Goal: Task Accomplishment & Management: Complete application form

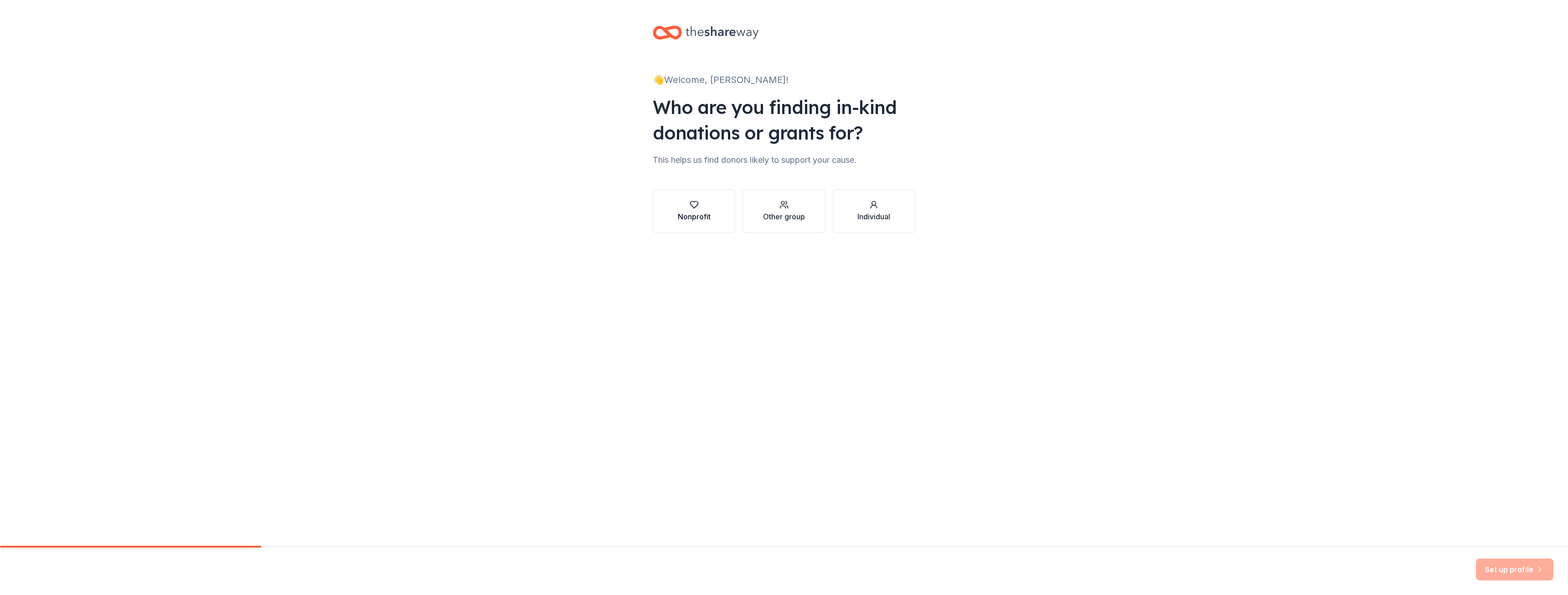
click at [693, 207] on icon "button" at bounding box center [694, 205] width 8 height 7
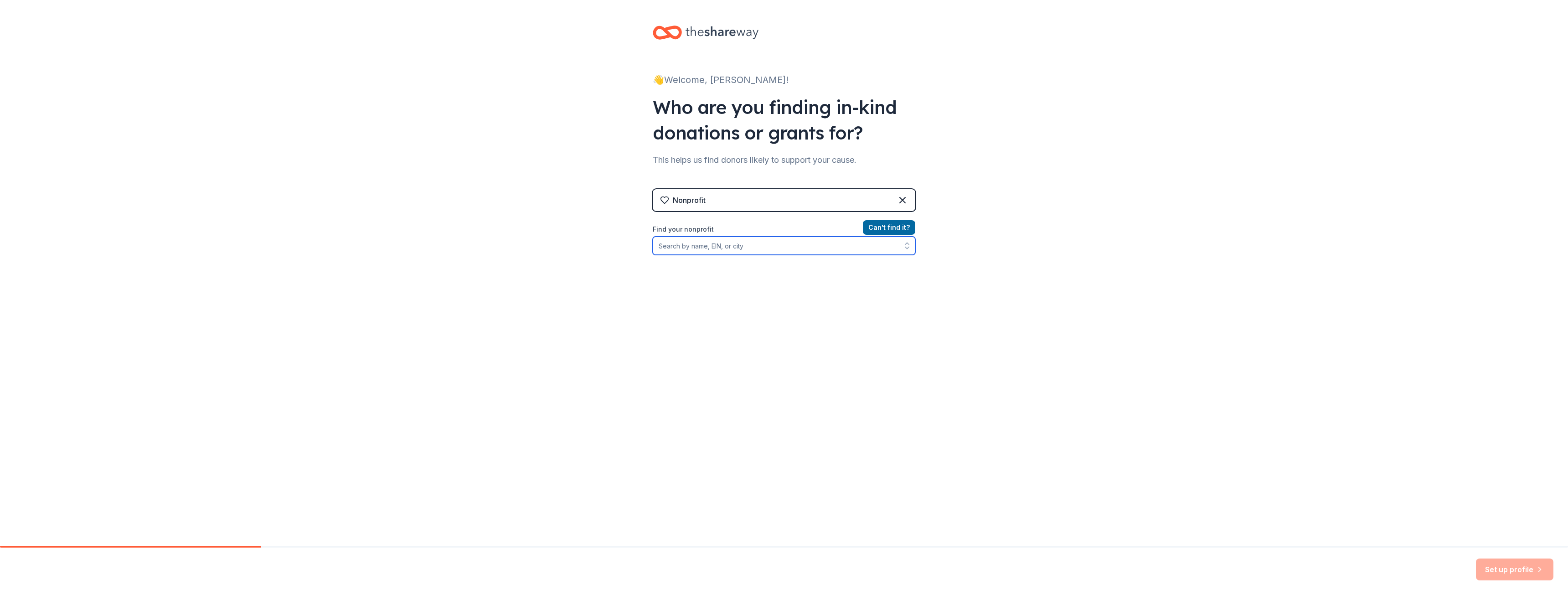
click at [703, 245] on input "Find your nonprofit" at bounding box center [783, 246] width 262 height 18
type input "[PERSON_NAME] help of [DEMOGRAPHIC_DATA][GEOGRAPHIC_DATA]"
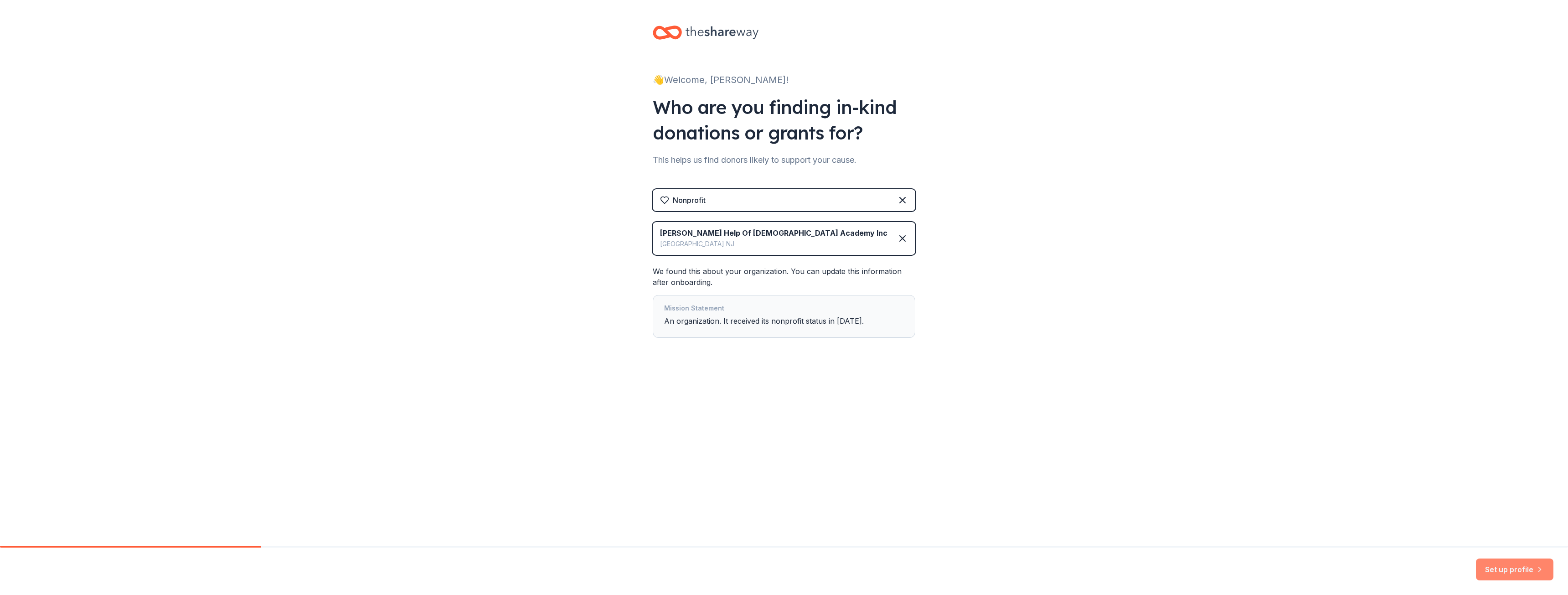
click at [1492, 565] on button "Set up profile" at bounding box center [1514, 569] width 77 height 22
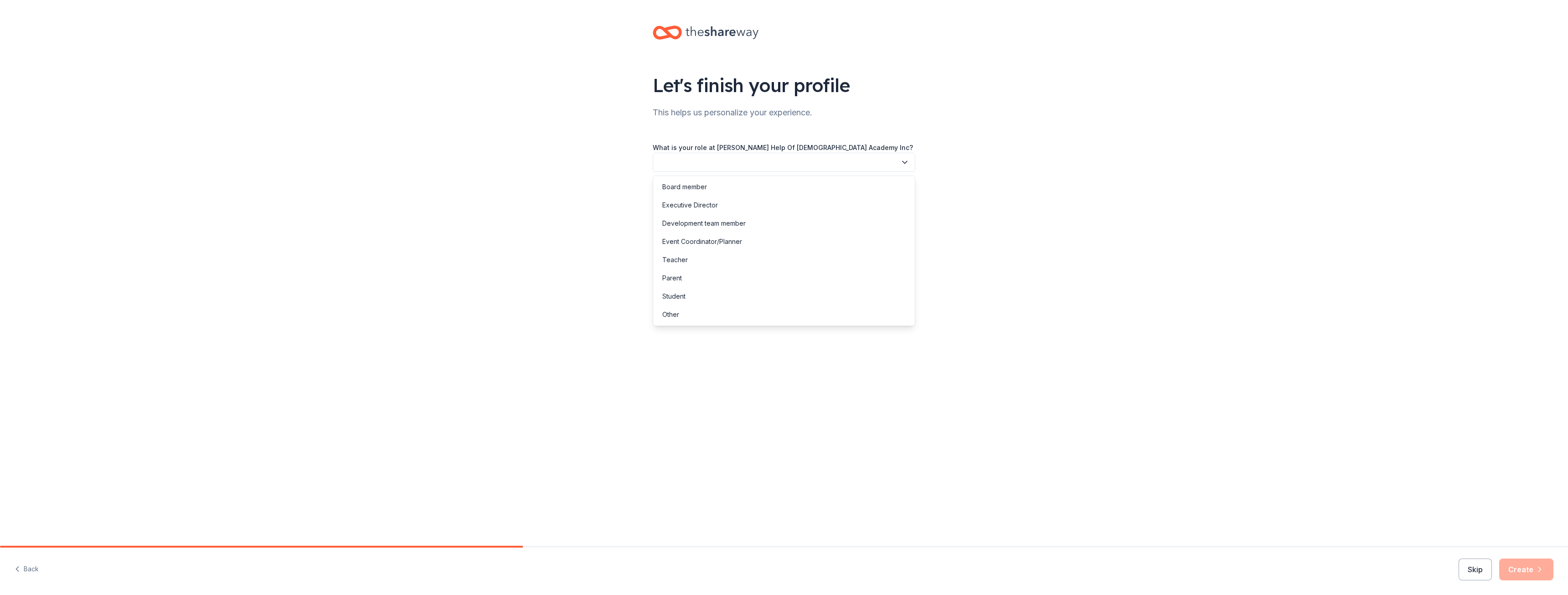
click at [711, 155] on button "button" at bounding box center [783, 162] width 262 height 19
click at [678, 277] on div "Parent" at bounding box center [672, 278] width 19 height 11
click at [725, 202] on button "button" at bounding box center [783, 203] width 262 height 19
click at [690, 284] on div "More than 5 years" at bounding box center [690, 283] width 55 height 11
click at [888, 245] on button "button" at bounding box center [783, 244] width 262 height 19
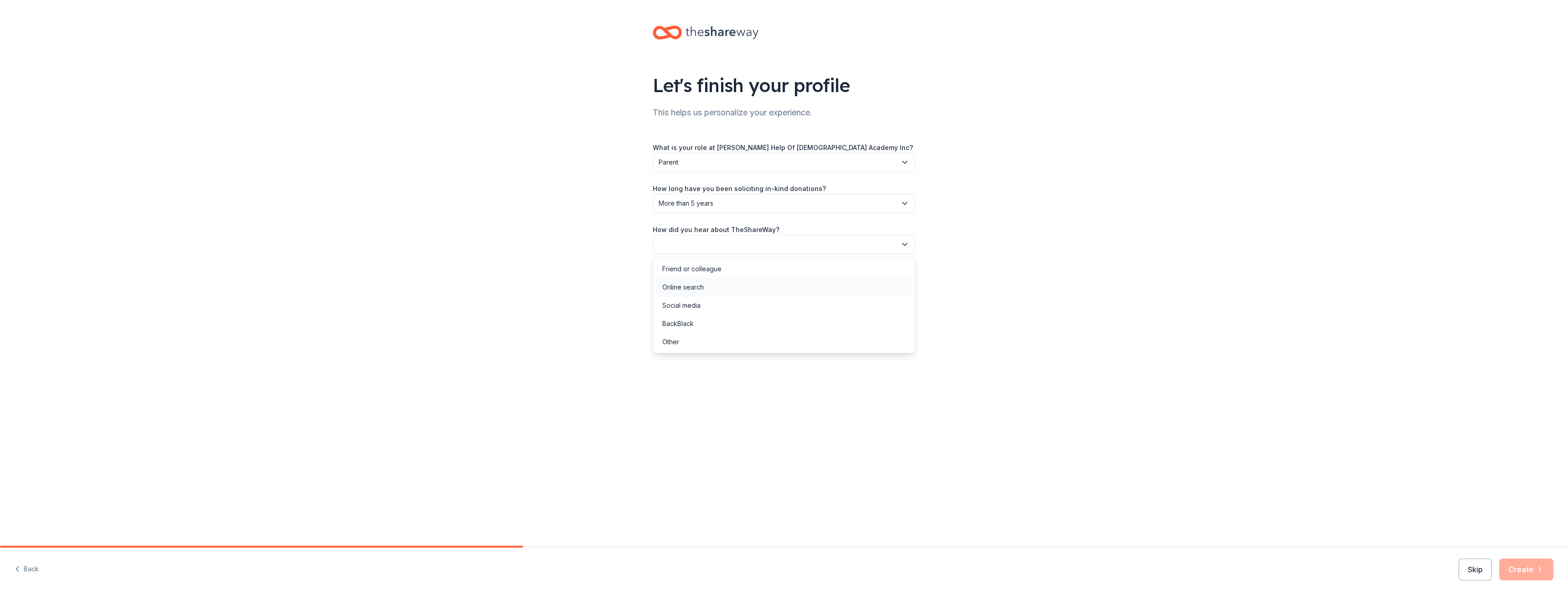
click at [689, 288] on div "Online search" at bounding box center [683, 287] width 41 height 11
click at [1511, 566] on button "Create" at bounding box center [1526, 569] width 54 height 22
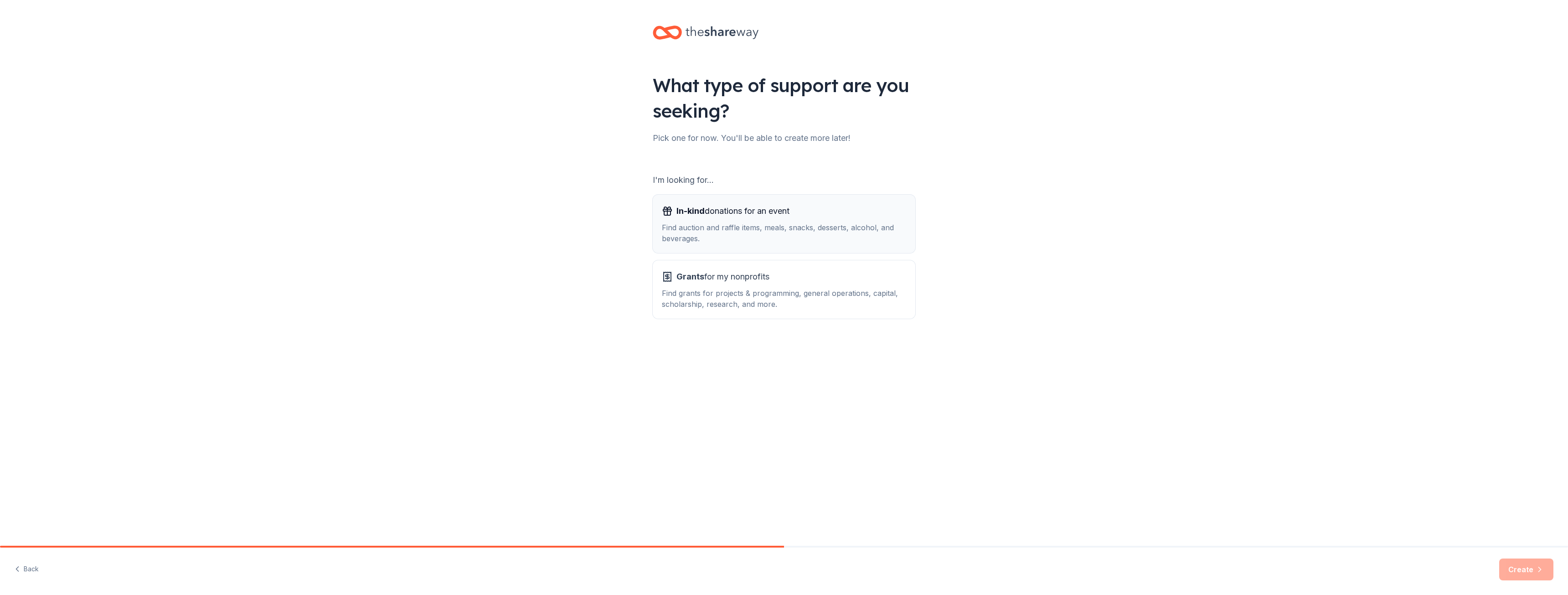
click at [733, 235] on div "Find auction and raffle items, meals, snacks, desserts, alcohol, and beverages." at bounding box center [783, 233] width 244 height 22
drag, startPoint x: 1528, startPoint y: 573, endPoint x: 1511, endPoint y: 568, distance: 17.7
click at [1527, 573] on button "Create" at bounding box center [1526, 569] width 54 height 22
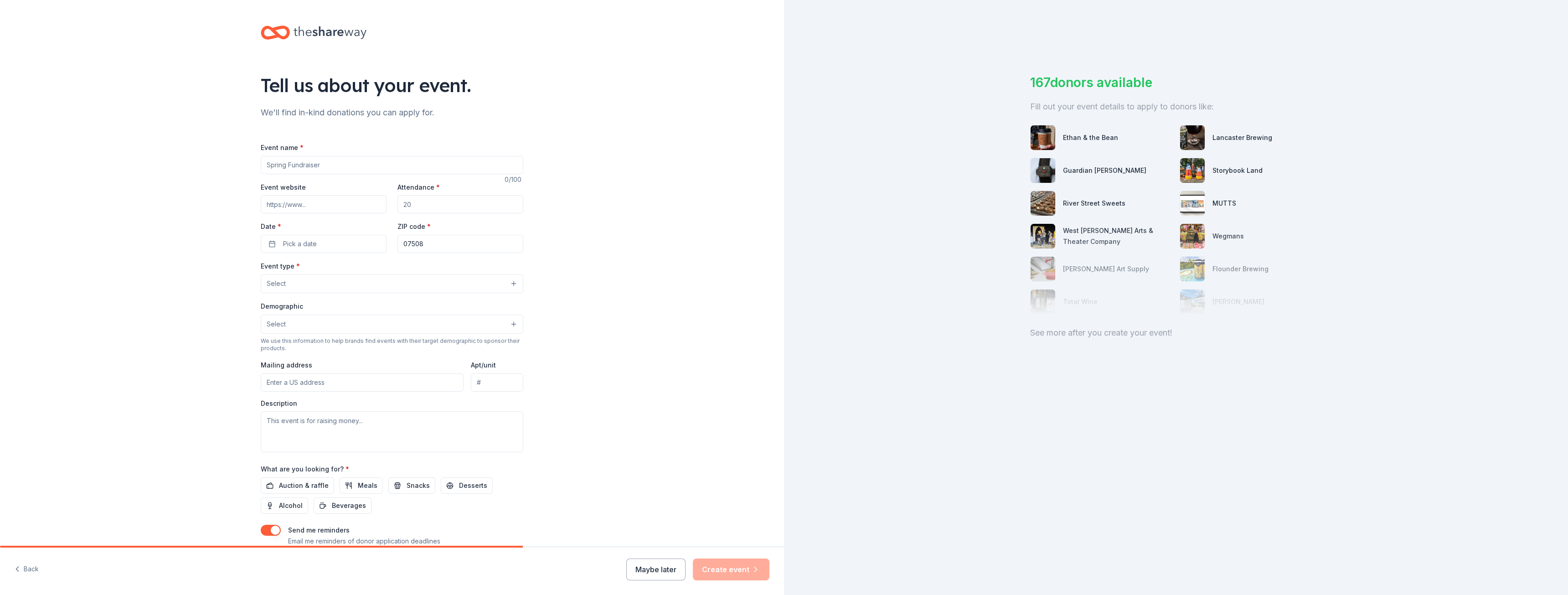
click at [352, 170] on input "Event name *" at bounding box center [391, 165] width 262 height 18
type input "Golf outing"
click at [336, 208] on input "Event website" at bounding box center [323, 205] width 126 height 18
click at [287, 205] on input "Event website" at bounding box center [323, 205] width 126 height 18
type input "[DOMAIN_NAME]"
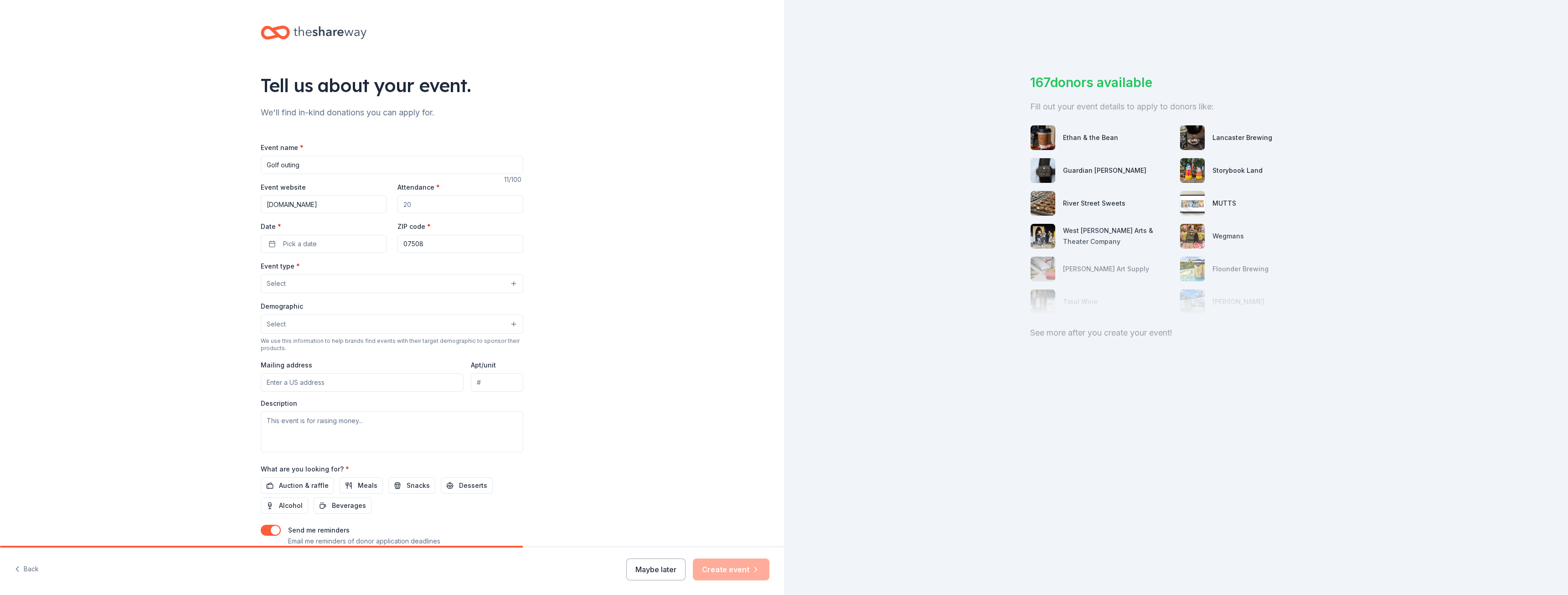
click at [442, 204] on input "Attendance *" at bounding box center [460, 205] width 126 height 18
click at [404, 206] on input "Attendance *" at bounding box center [460, 205] width 126 height 18
drag, startPoint x: 397, startPoint y: 203, endPoint x: 435, endPoint y: 206, distance: 38.1
click at [435, 206] on input "Attendance *" at bounding box center [460, 205] width 126 height 18
type input "100"
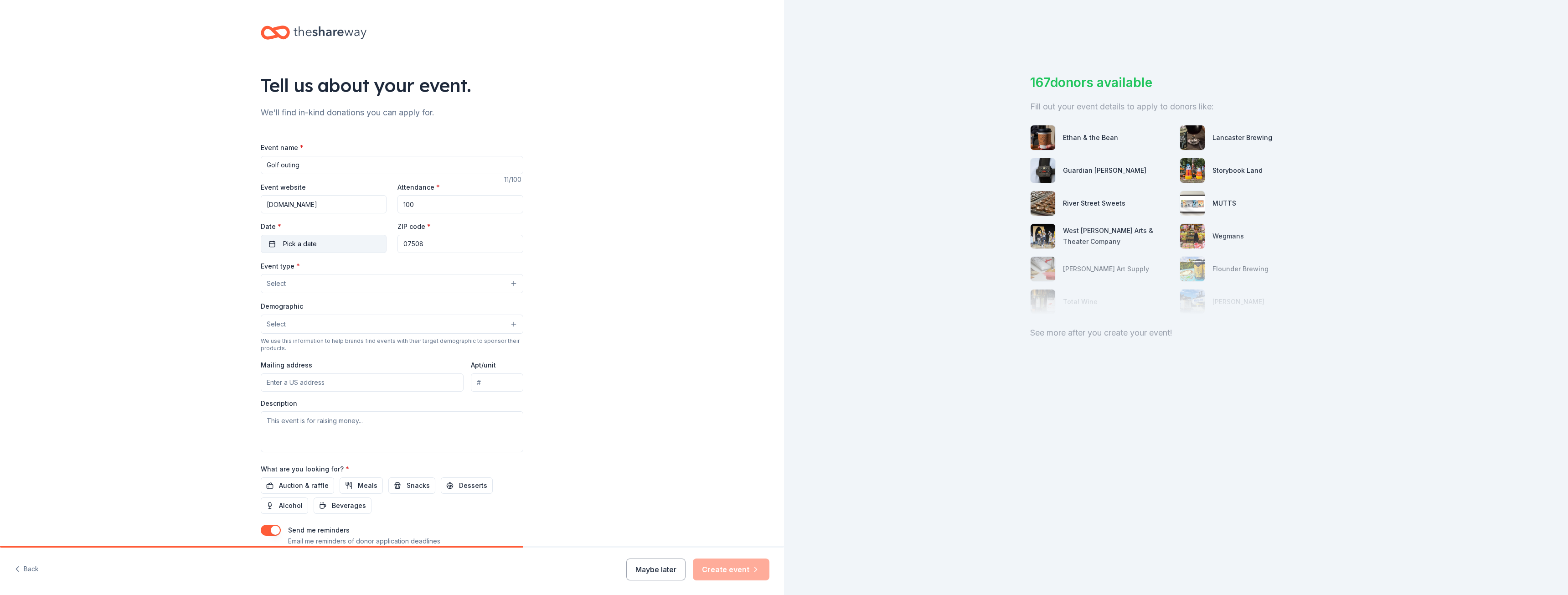
click at [349, 242] on button "Pick a date" at bounding box center [323, 244] width 126 height 18
click at [370, 268] on button "Go to next month" at bounding box center [369, 268] width 13 height 13
click at [289, 320] on button "6" at bounding box center [287, 322] width 16 height 16
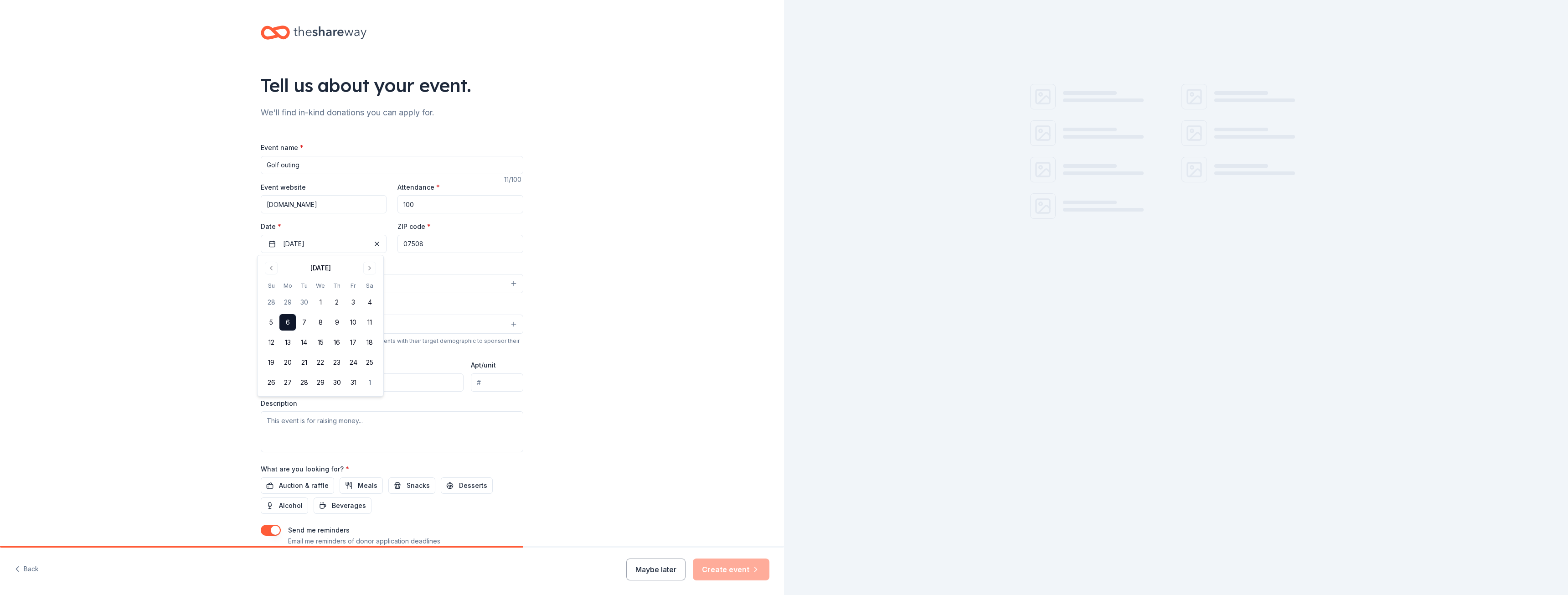
click at [422, 244] on input "07508" at bounding box center [460, 244] width 126 height 18
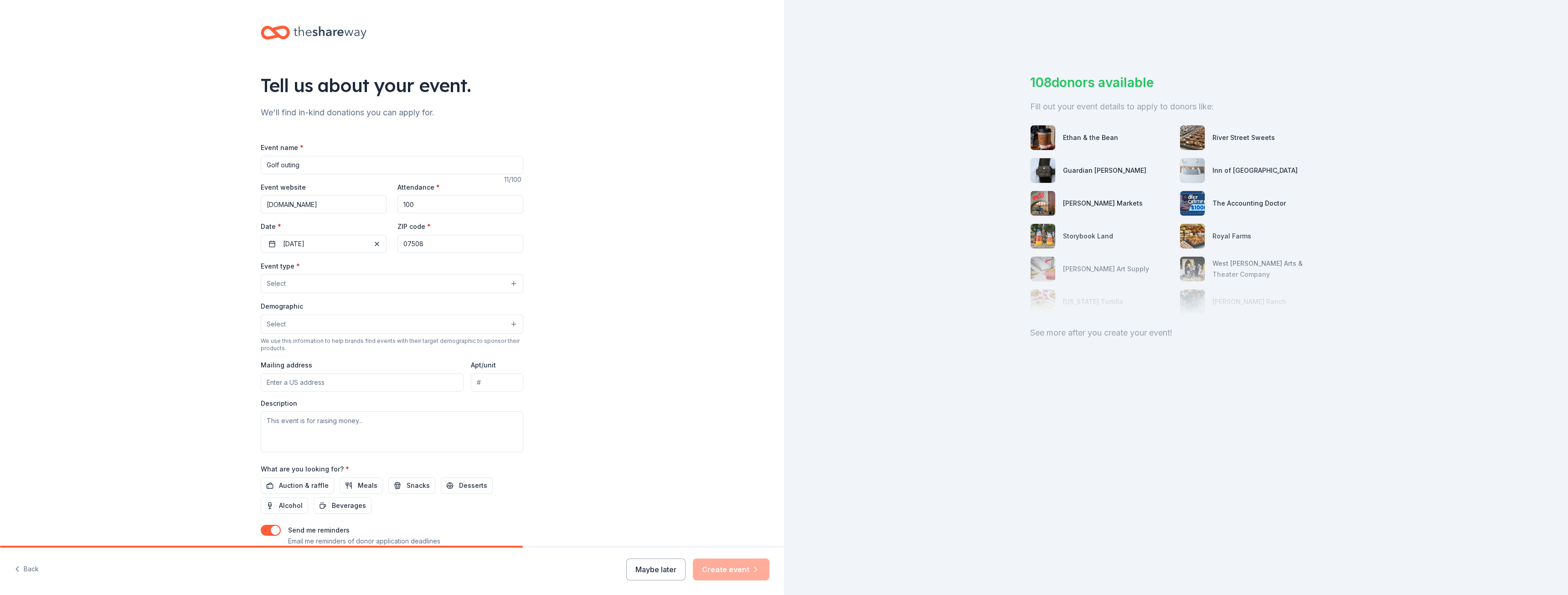
drag, startPoint x: 408, startPoint y: 244, endPoint x: 467, endPoint y: 243, distance: 59.0
click at [466, 244] on input "07508" at bounding box center [460, 244] width 126 height 18
click at [387, 286] on button "Select" at bounding box center [391, 283] width 262 height 19
click at [385, 303] on span "Fundraiser" at bounding box center [392, 306] width 247 height 12
click at [509, 281] on button "Fundraiser" at bounding box center [391, 284] width 262 height 20
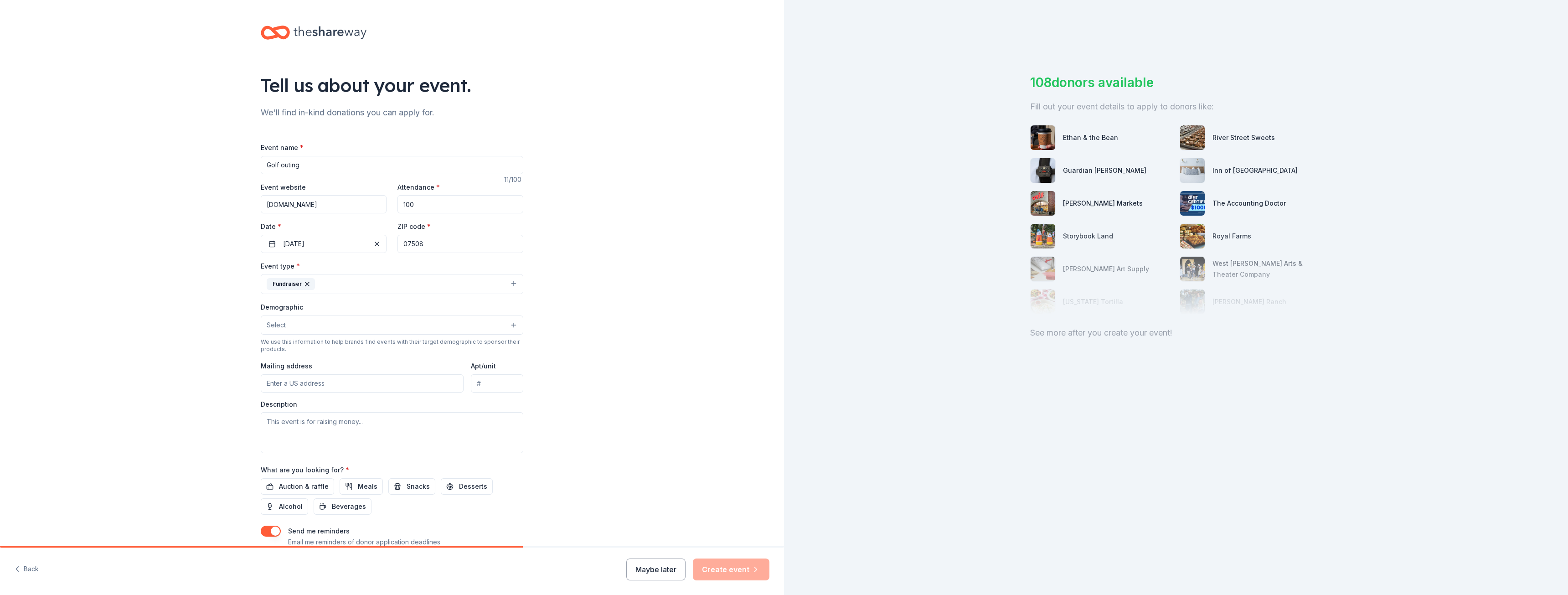
click at [308, 325] on button "Select" at bounding box center [391, 325] width 262 height 19
click at [311, 350] on span "All genders" at bounding box center [392, 348] width 247 height 12
click at [560, 322] on div "Tell us about your event. We'll find in-kind donations you can apply for. Event…" at bounding box center [392, 305] width 784 height 609
click at [318, 385] on input "Mailing address" at bounding box center [362, 384] width 203 height 18
type input "[STREET_ADDRESS]"
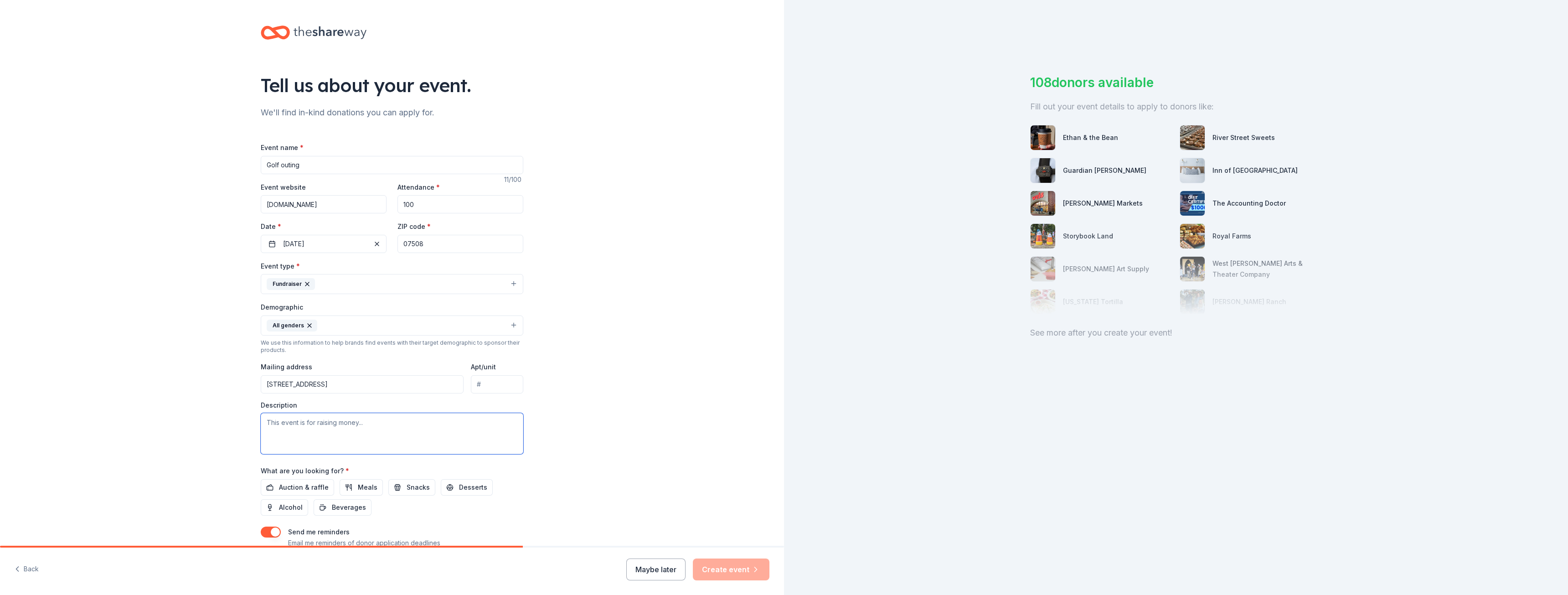
click at [289, 425] on textarea at bounding box center [391, 433] width 262 height 41
click at [355, 424] on textarea "This event is raising money fo rth eschool athletics dept." at bounding box center [391, 433] width 262 height 41
click at [363, 423] on textarea "This event is raising money forth eschool athletics dept." at bounding box center [391, 433] width 262 height 41
click at [354, 422] on textarea "This event is raising money fortheschool athletics dept." at bounding box center [391, 433] width 262 height 41
click at [356, 423] on textarea "This event is raising money fortheschool athletics dept." at bounding box center [391, 433] width 262 height 41
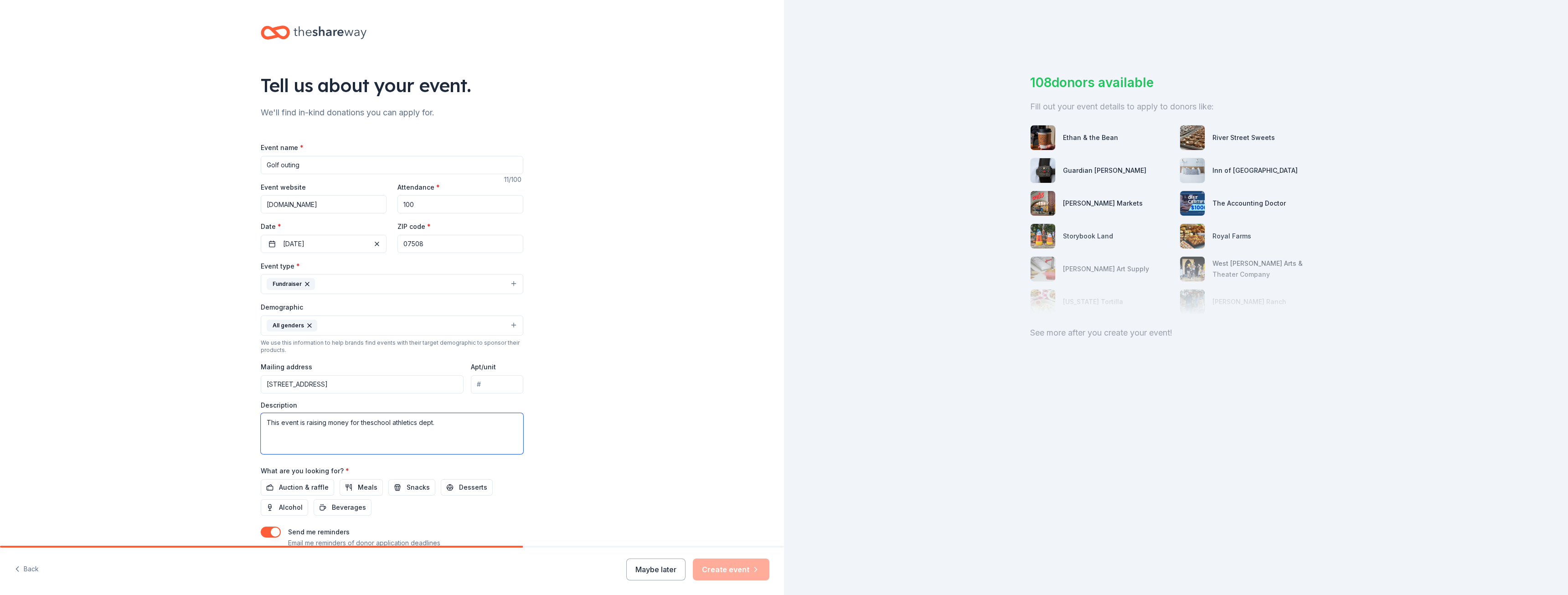
click at [367, 423] on textarea "This event is raising money for theschool athletics dept." at bounding box center [391, 433] width 262 height 41
click at [388, 423] on textarea "This event is raising money for the school athletics dept." at bounding box center [391, 433] width 262 height 41
click at [390, 421] on textarea "This event is raising money for the school athletics dept." at bounding box center [391, 433] width 262 height 41
type textarea "This event is raising money for the schools athletics dept."
click at [312, 488] on span "Auction & raffle" at bounding box center [304, 488] width 50 height 11
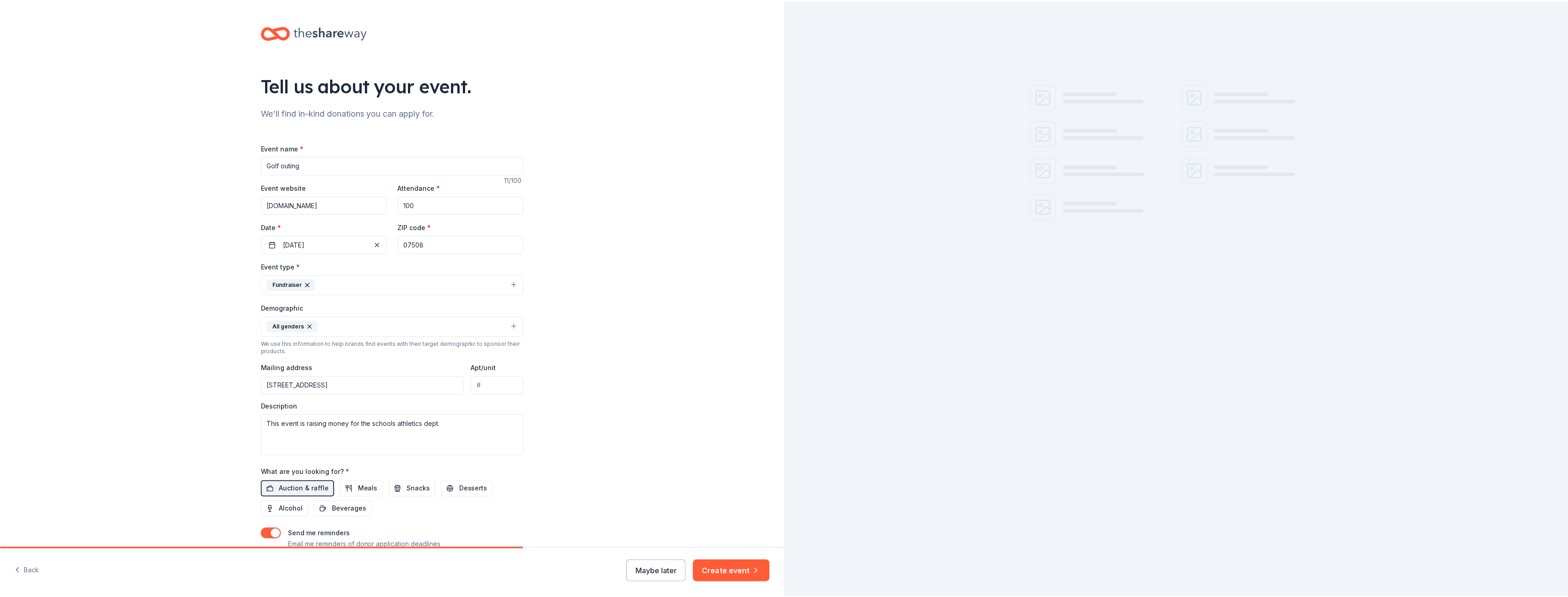
scroll to position [63, 0]
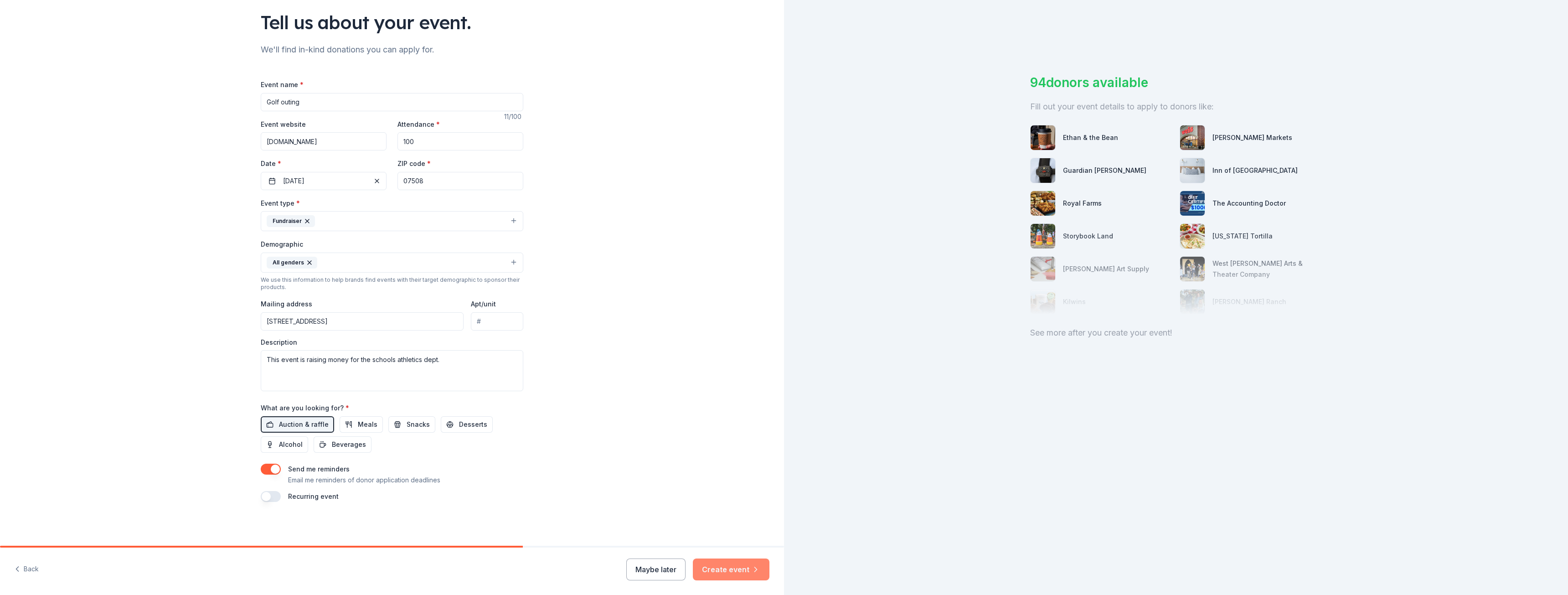
click at [722, 569] on button "Create event" at bounding box center [731, 569] width 77 height 22
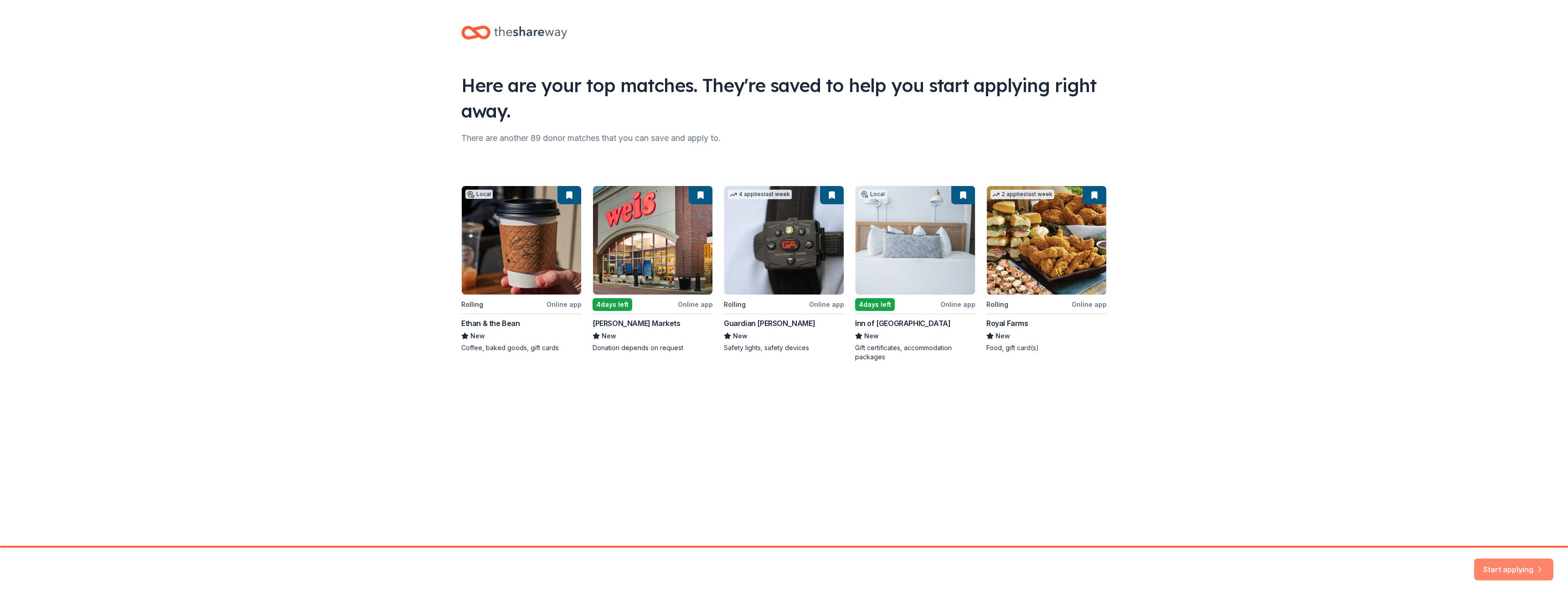
click at [1498, 566] on button "Start applying" at bounding box center [1514, 564] width 79 height 22
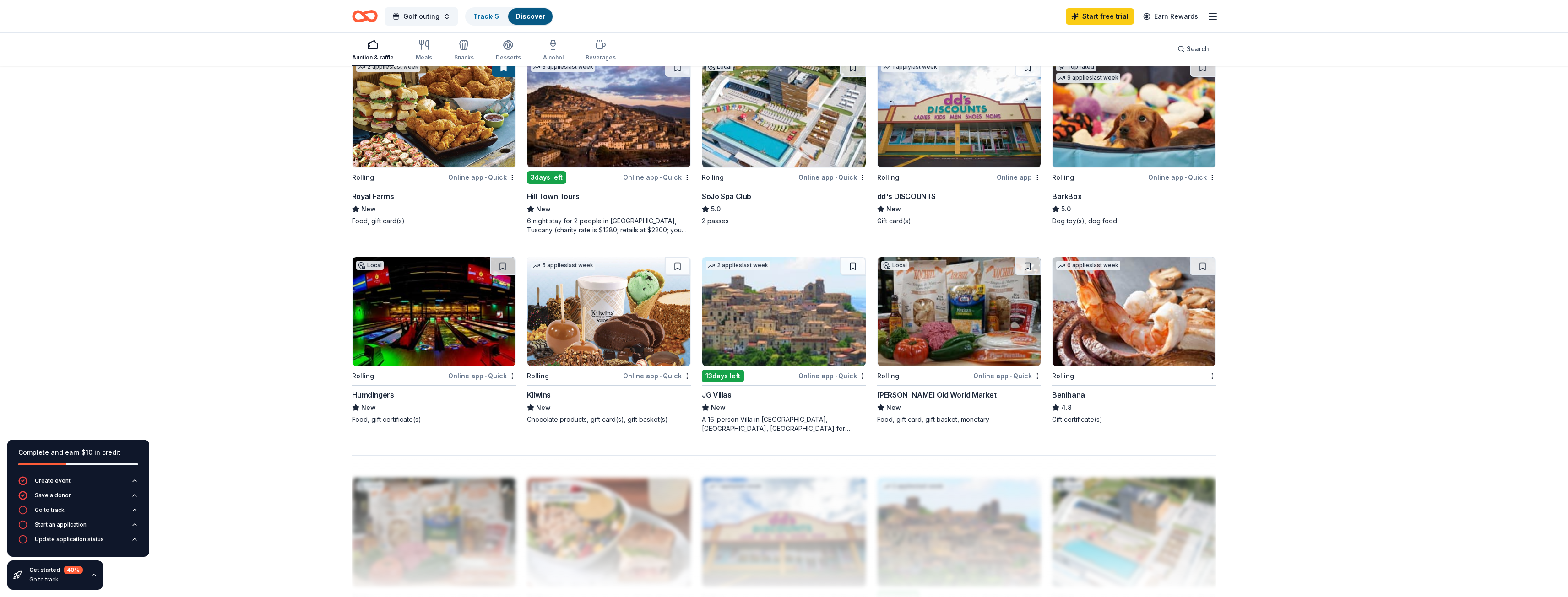
scroll to position [458, 0]
